Goal: Download file/media

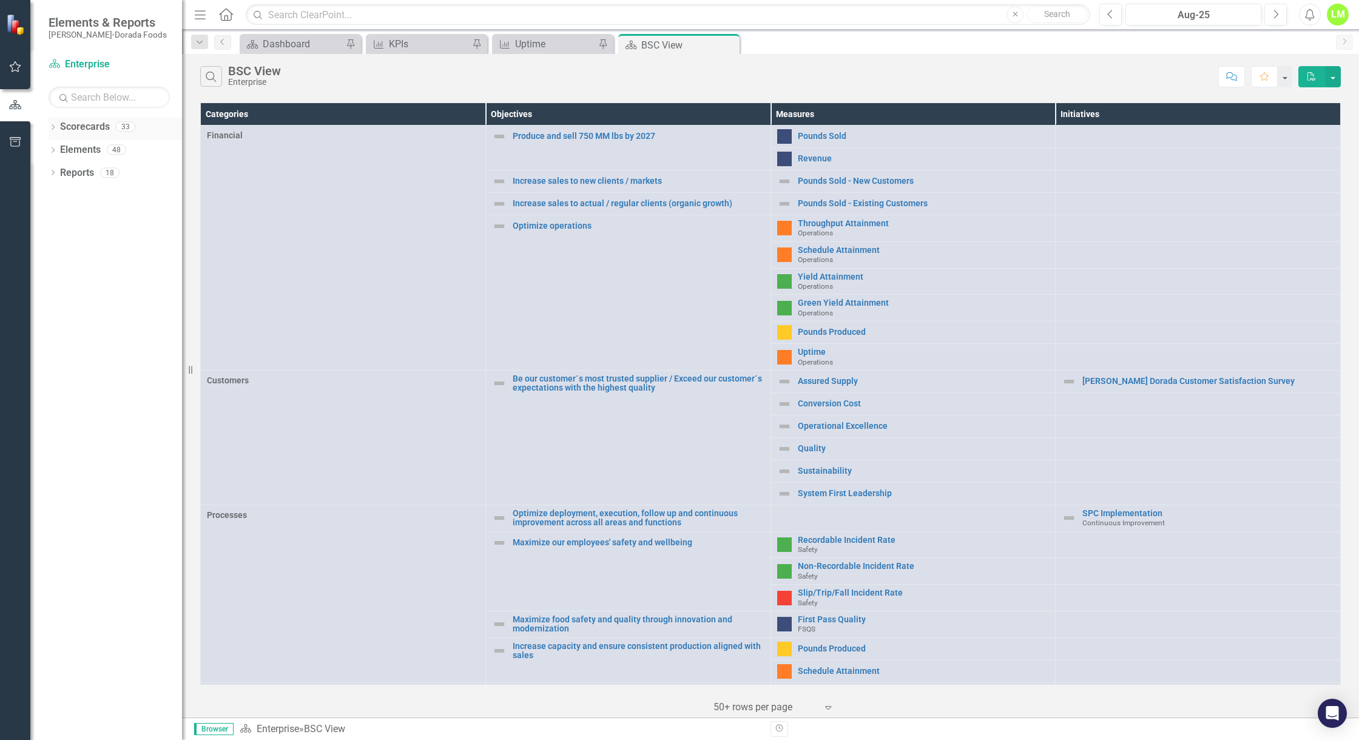
click at [53, 126] on icon at bounding box center [53, 126] width 3 height 5
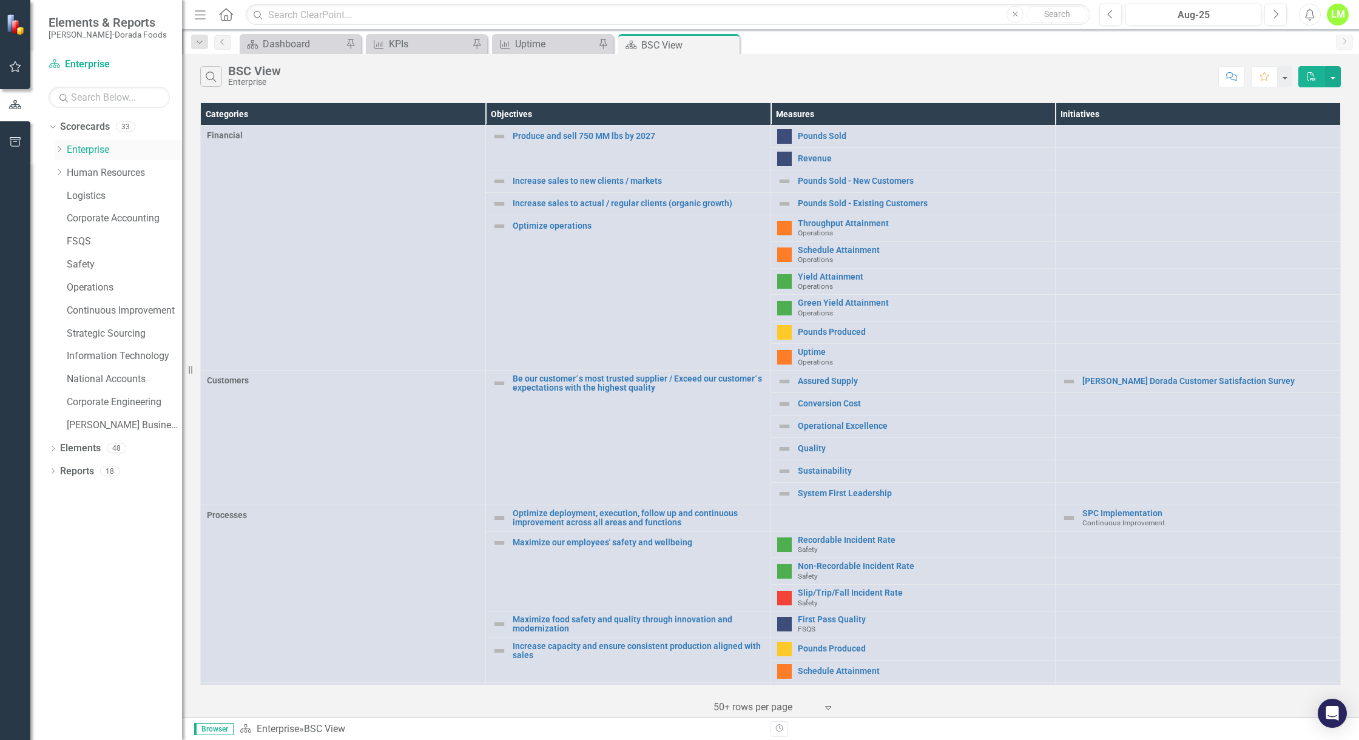
click at [59, 154] on div "Dropdown" at bounding box center [59, 150] width 9 height 10
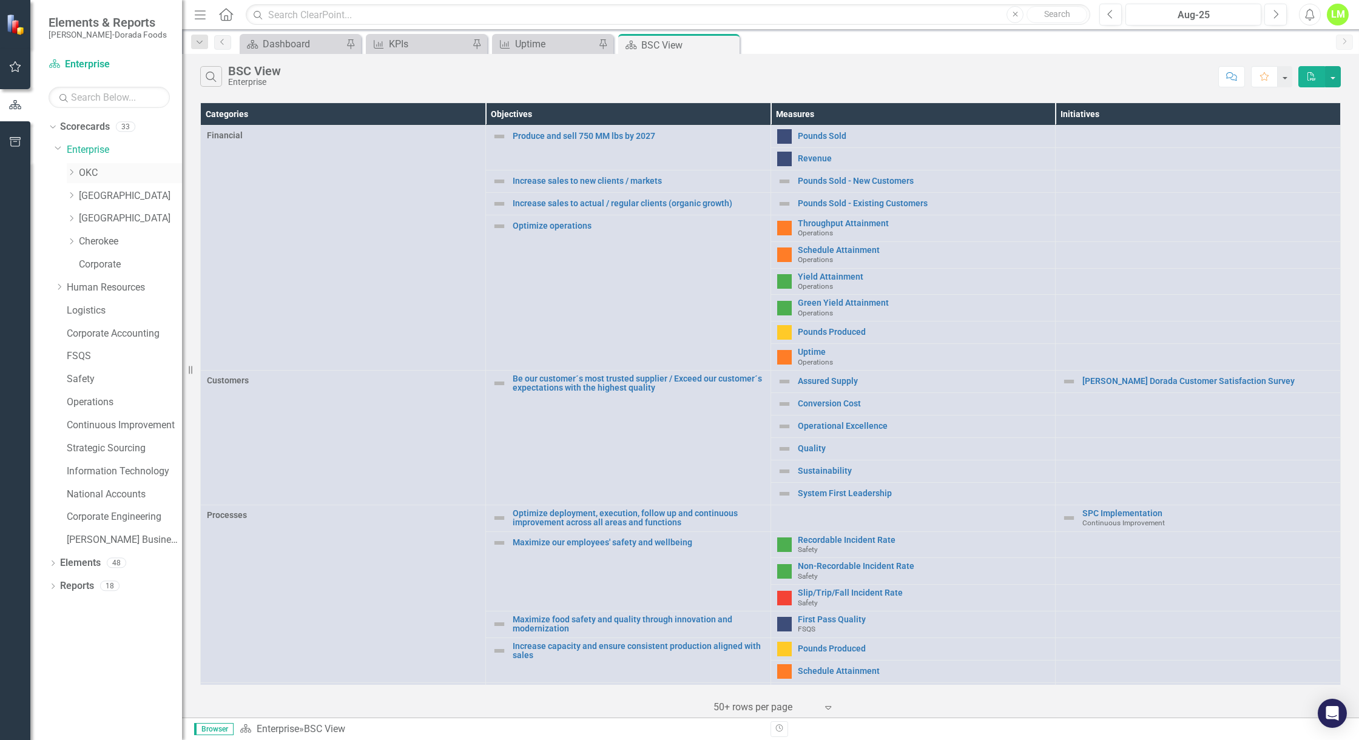
click at [89, 172] on link "OKC" at bounding box center [130, 173] width 103 height 14
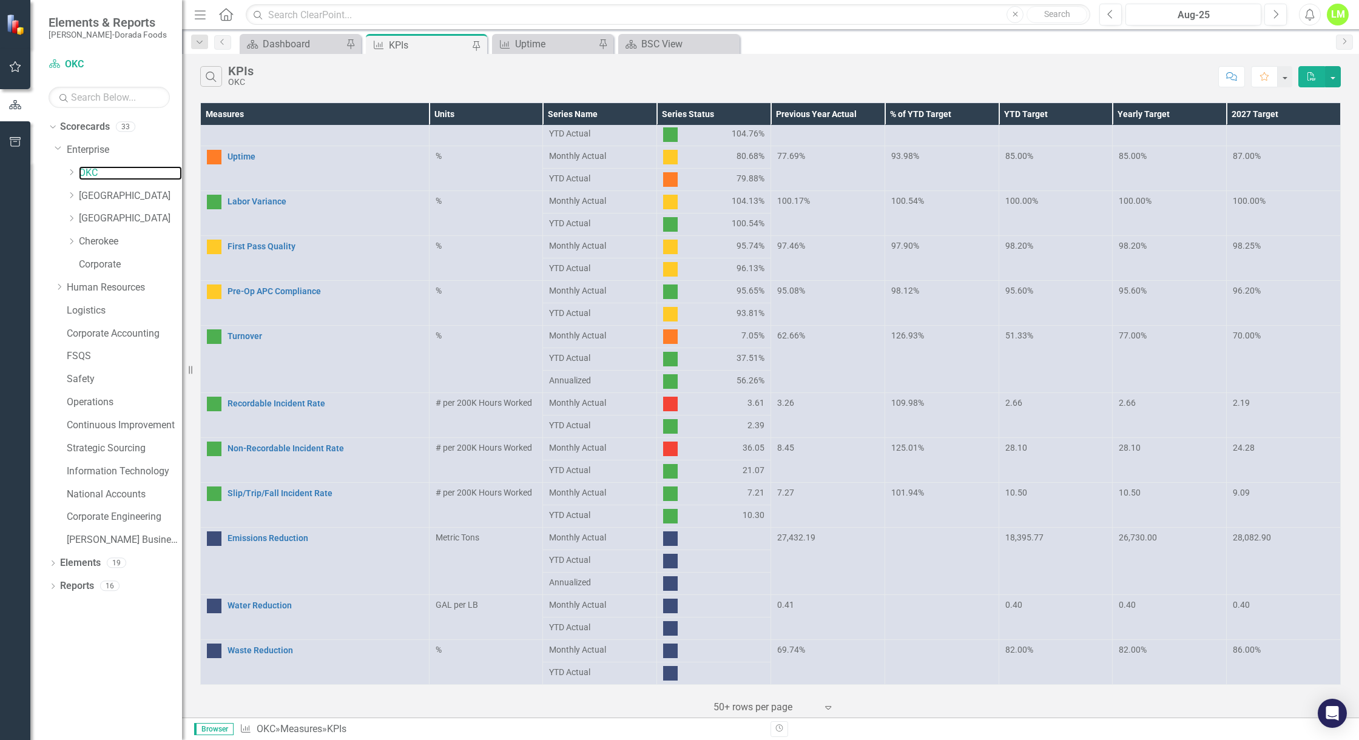
scroll to position [371, 0]
click at [326, 287] on link "Pre-Op APC Compliance" at bounding box center [325, 291] width 195 height 9
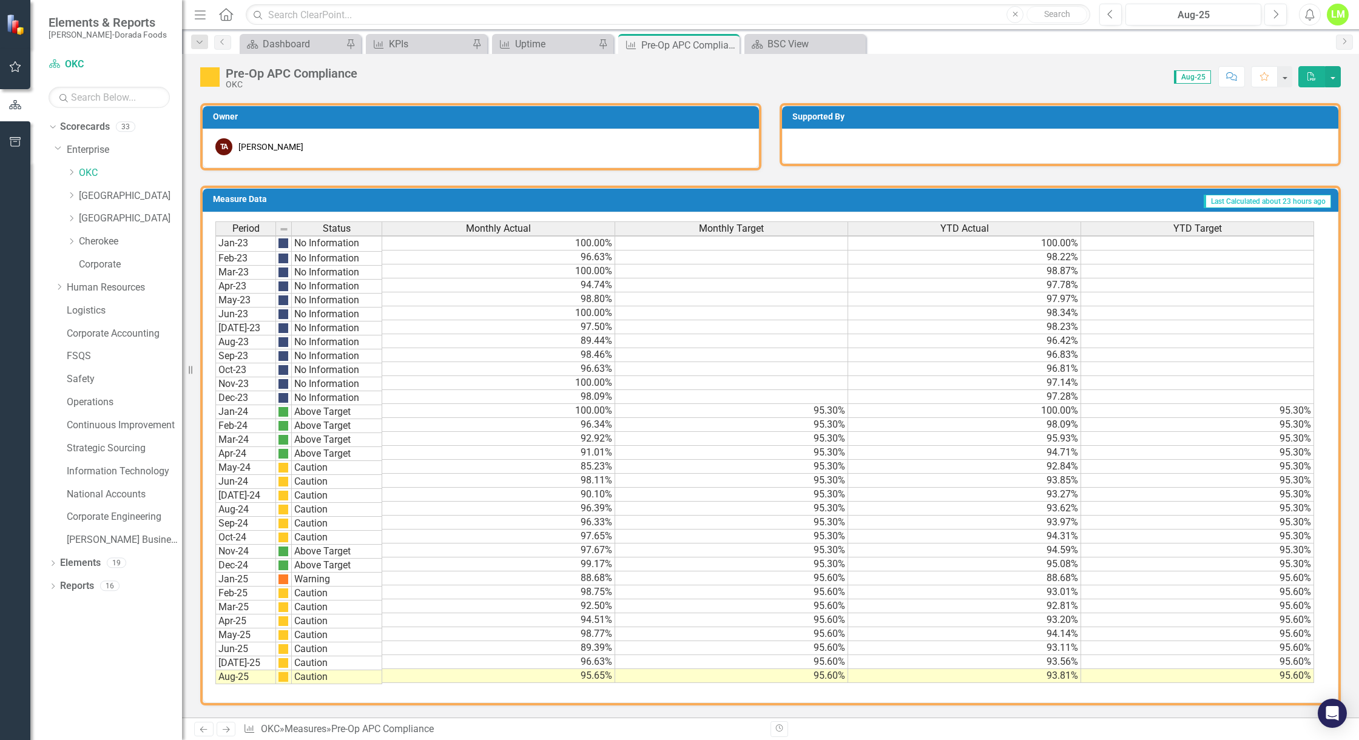
scroll to position [604, 0]
click at [496, 544] on td "97.67%" at bounding box center [498, 551] width 233 height 14
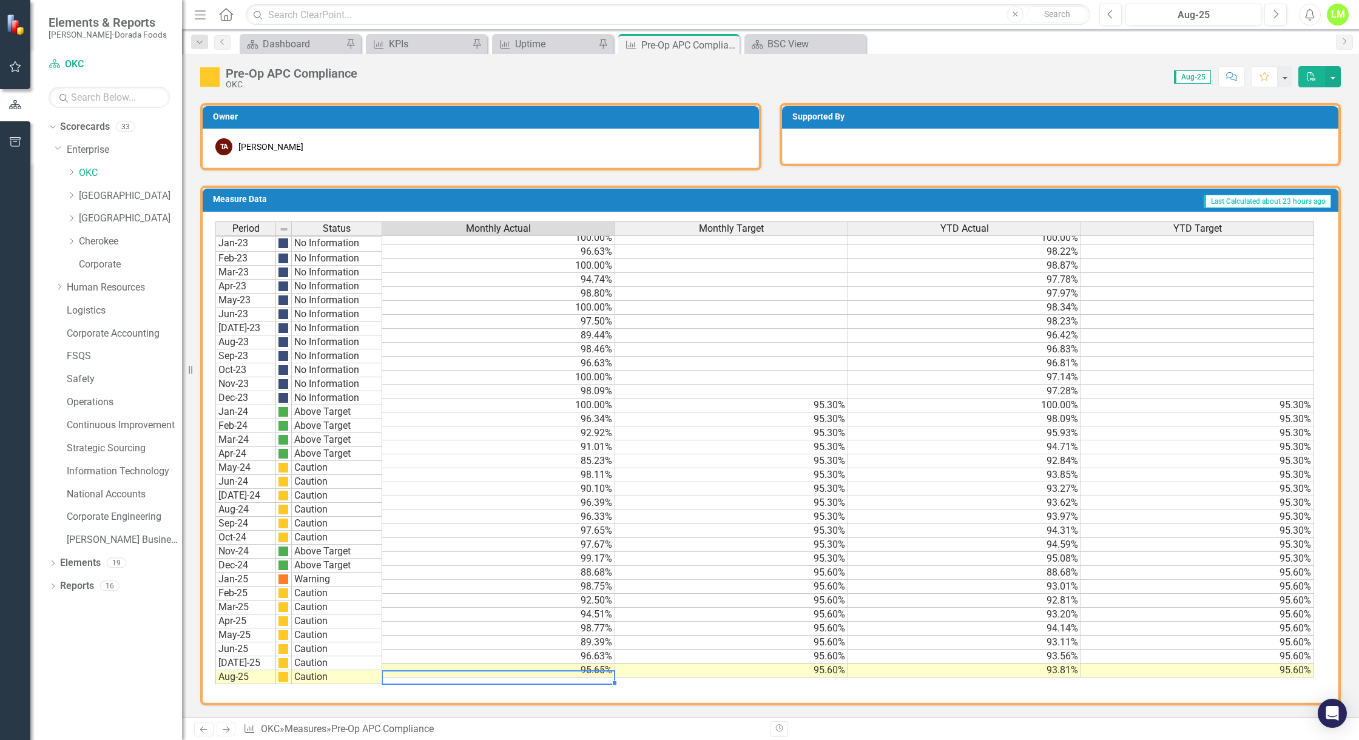
click at [608, 665] on td "95.65%" at bounding box center [498, 671] width 233 height 14
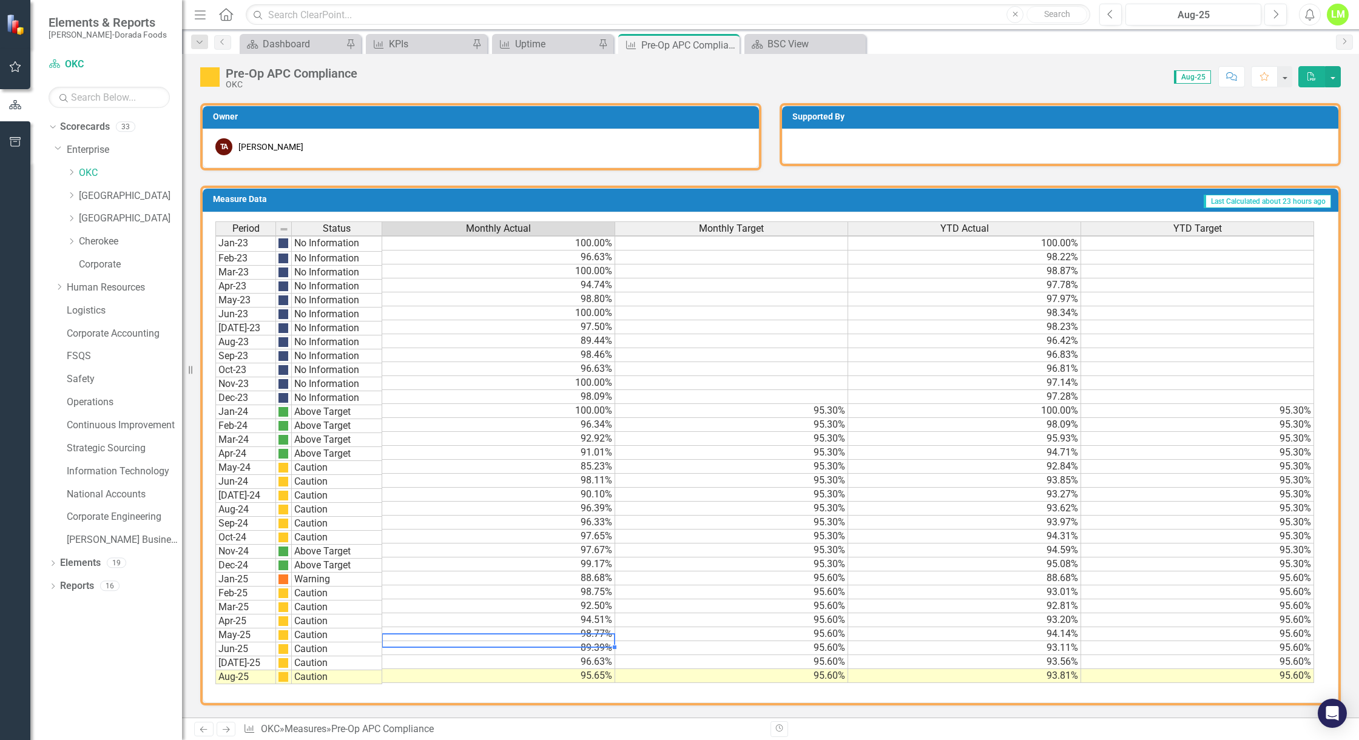
drag, startPoint x: 534, startPoint y: 625, endPoint x: 544, endPoint y: 624, distance: 10.3
click at [540, 628] on td "98.77%" at bounding box center [498, 635] width 233 height 14
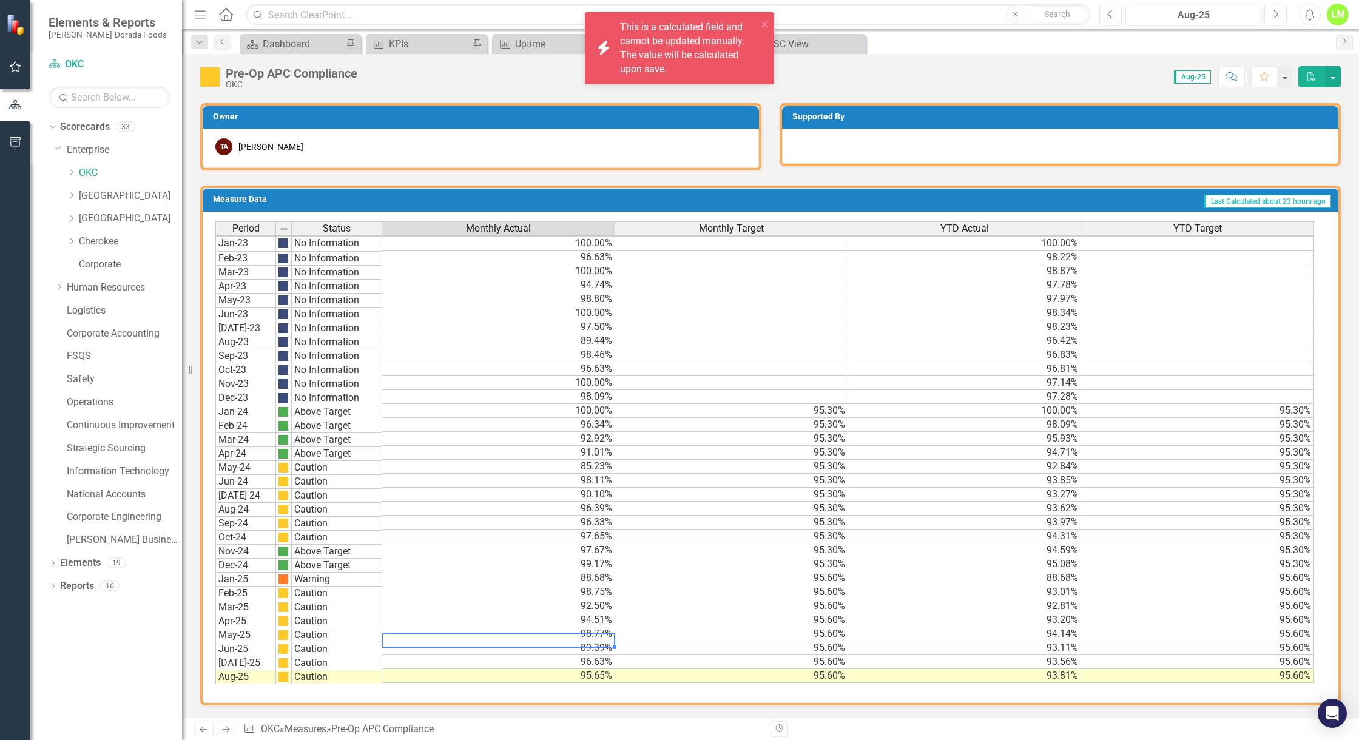
click at [527, 600] on td "92.50%" at bounding box center [498, 607] width 233 height 14
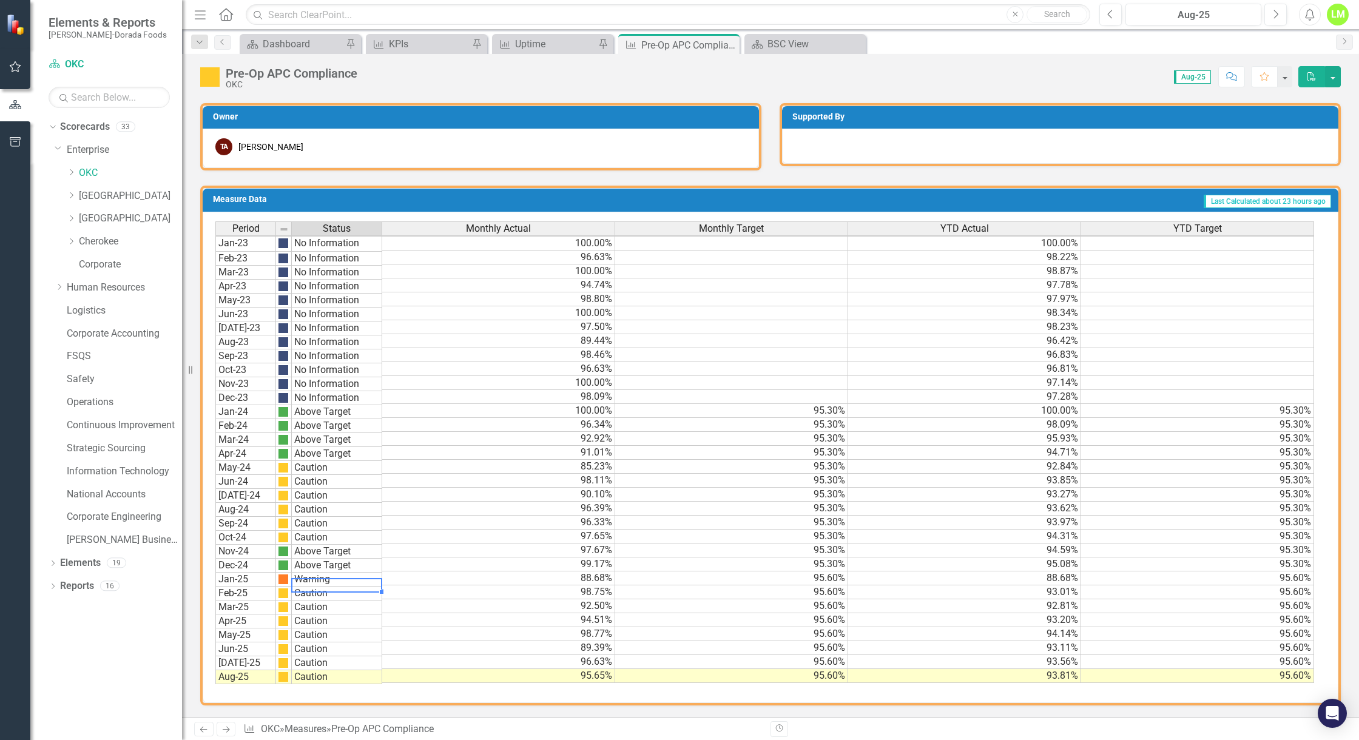
drag, startPoint x: 353, startPoint y: 579, endPoint x: 379, endPoint y: 586, distance: 26.4
click at [353, 581] on td "Warning" at bounding box center [337, 580] width 90 height 14
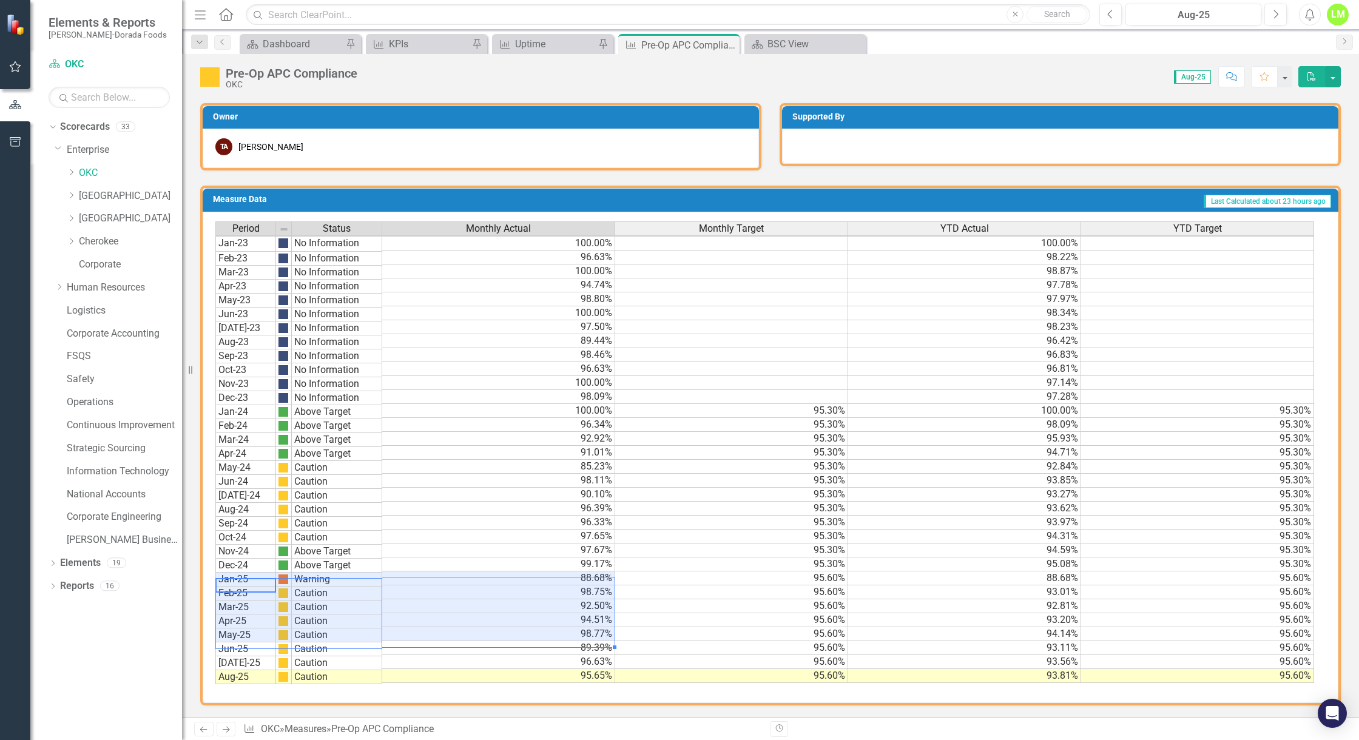
drag, startPoint x: 233, startPoint y: 578, endPoint x: 469, endPoint y: 620, distance: 239.8
click at [476, 624] on div "Period Status Monthly Actual Monthly Target YTD Actual YTD Target Jan-23 No Inf…" at bounding box center [765, 454] width 1101 height 464
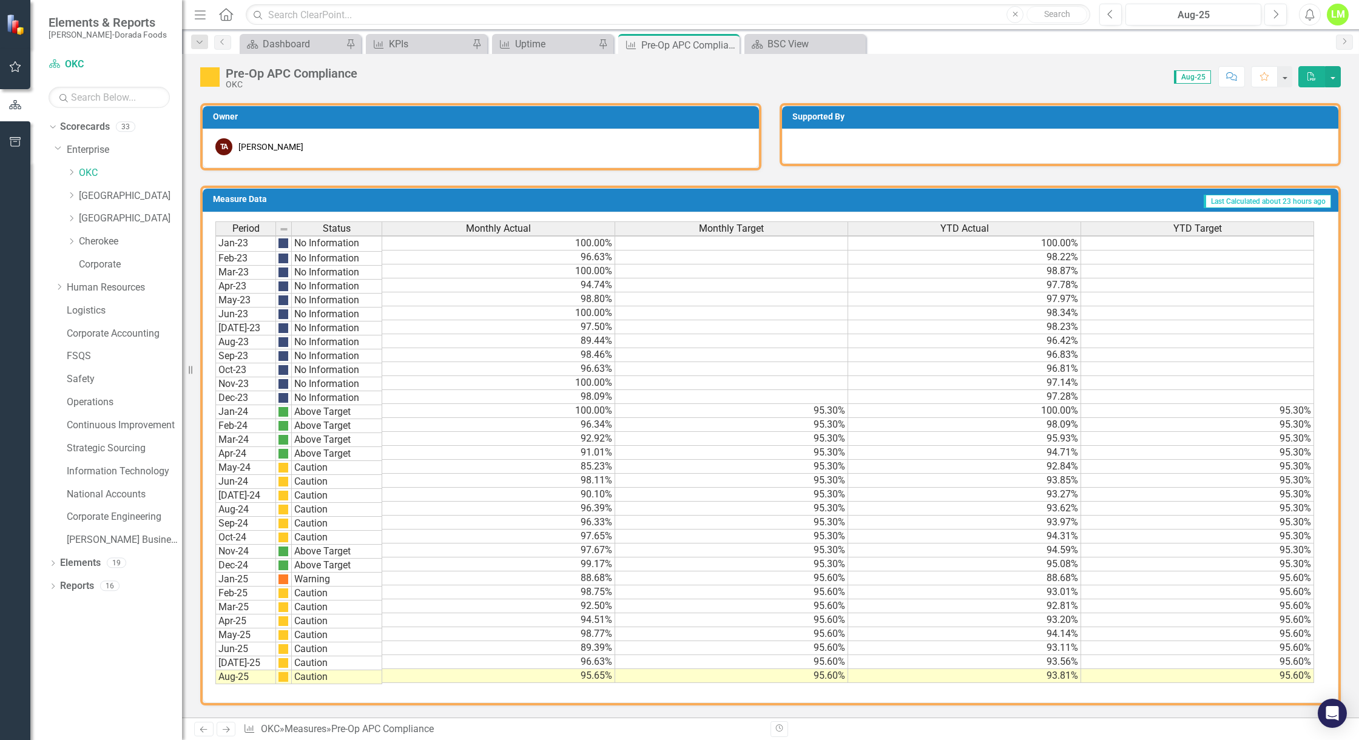
click at [1322, 83] on button "PDF" at bounding box center [1312, 76] width 27 height 21
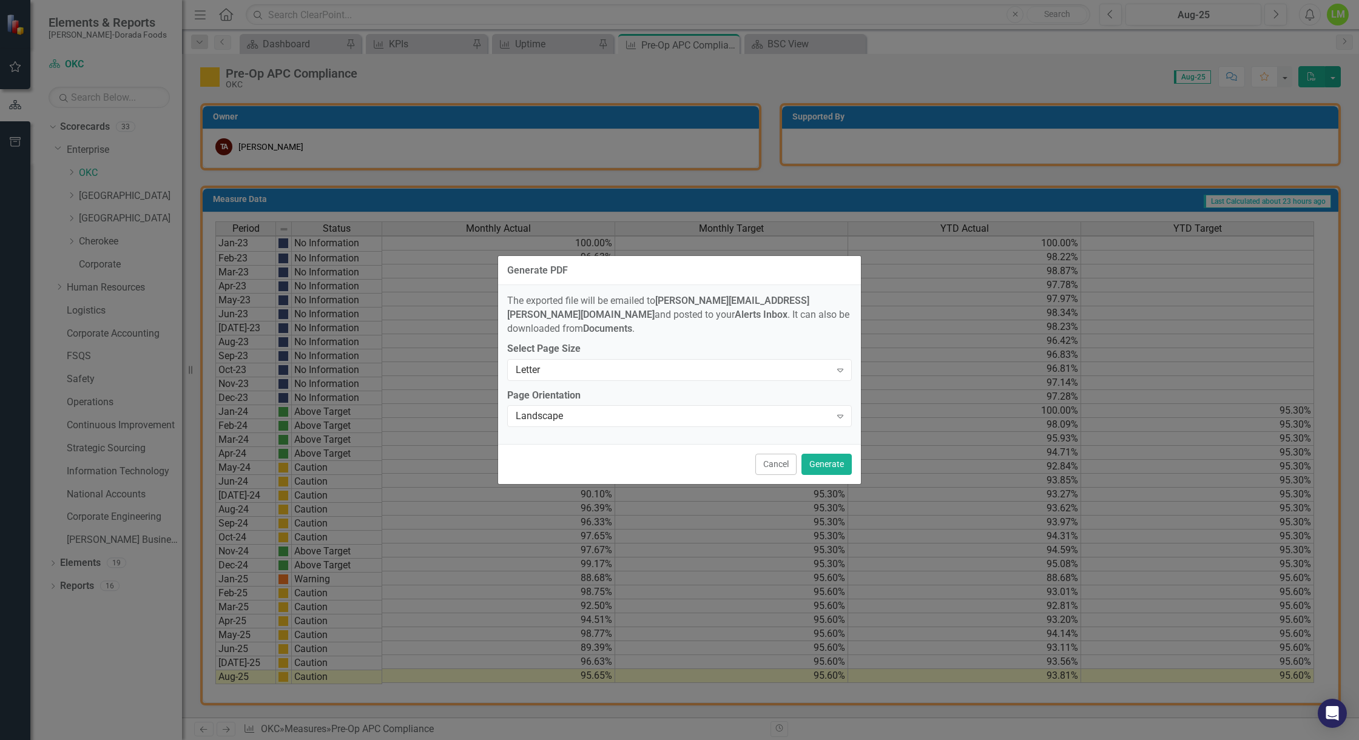
click at [778, 454] on button "Cancel" at bounding box center [776, 464] width 41 height 21
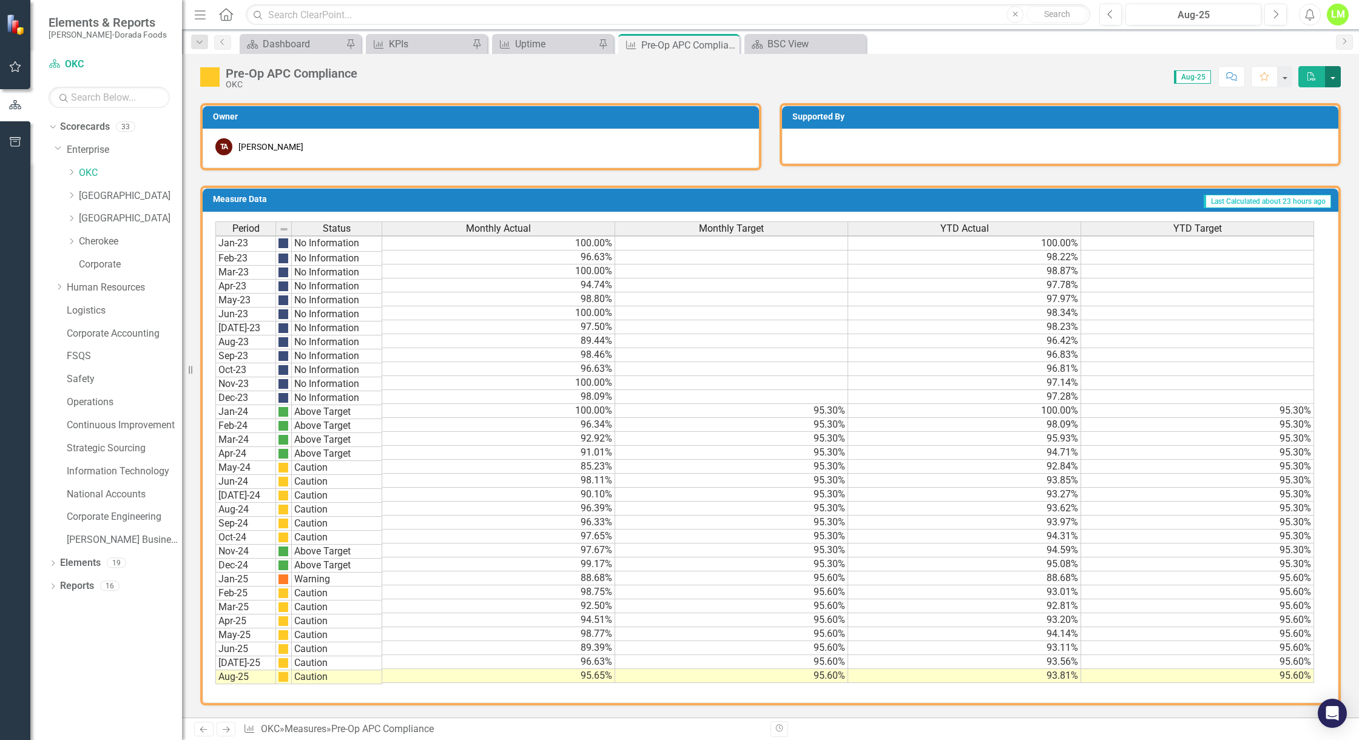
click at [1333, 78] on button "button" at bounding box center [1334, 76] width 16 height 21
click at [1297, 114] on link "Excel Export to Excel" at bounding box center [1293, 122] width 96 height 22
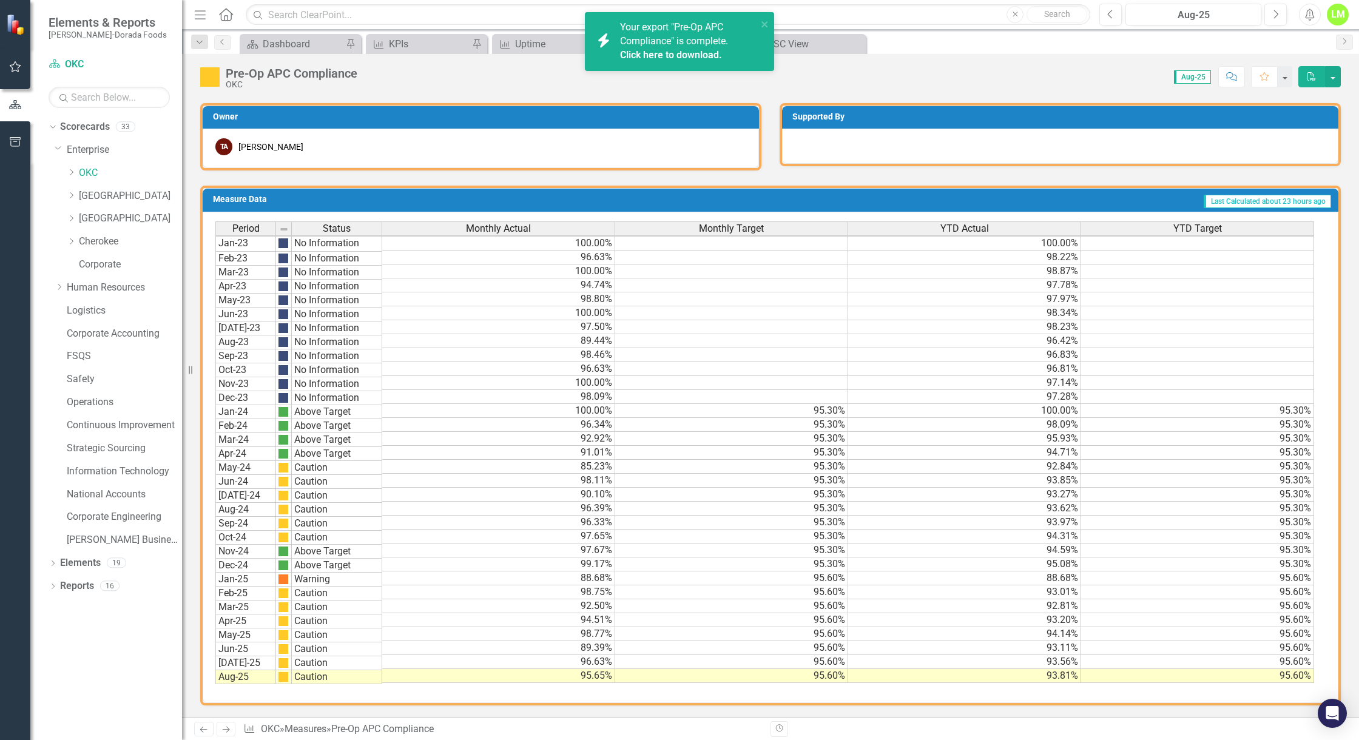
click at [662, 56] on link "Click here to download." at bounding box center [671, 55] width 102 height 12
